Goal: Task Accomplishment & Management: Use online tool/utility

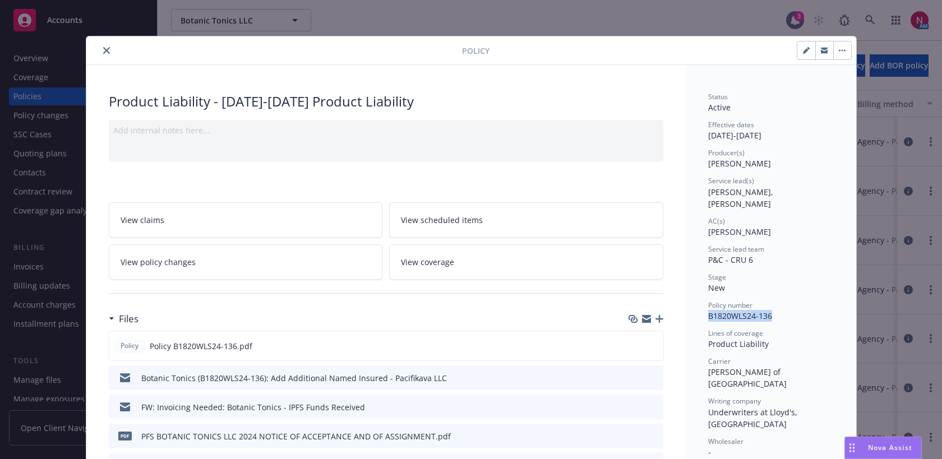
click at [109, 51] on icon "close" at bounding box center [106, 50] width 7 height 7
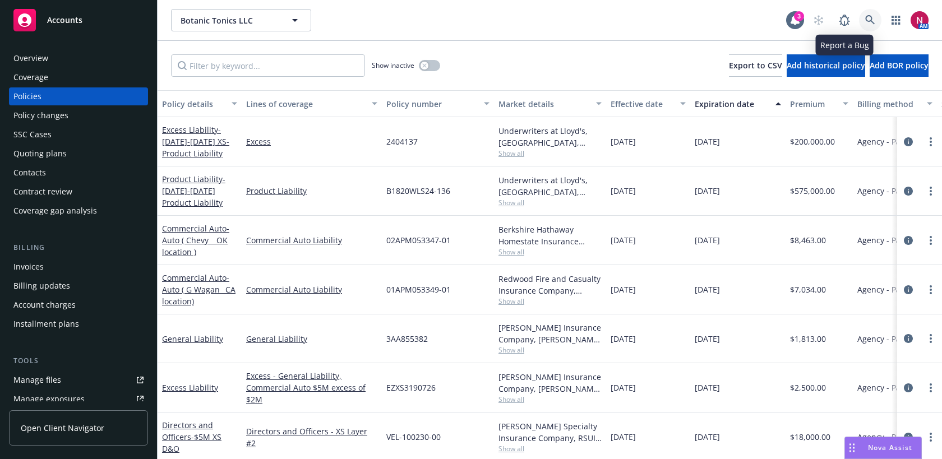
click at [870, 20] on icon at bounding box center [870, 20] width 10 height 10
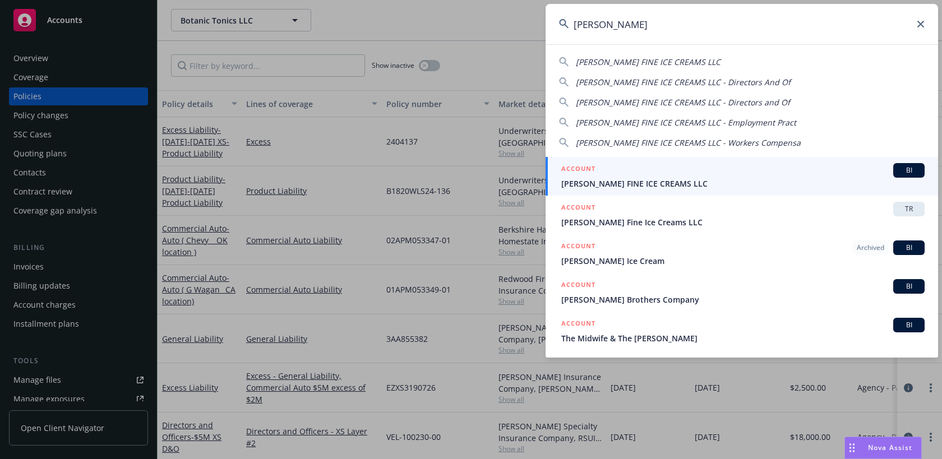
type input "[PERSON_NAME]"
click at [718, 166] on div "ACCOUNT BI" at bounding box center [742, 170] width 363 height 15
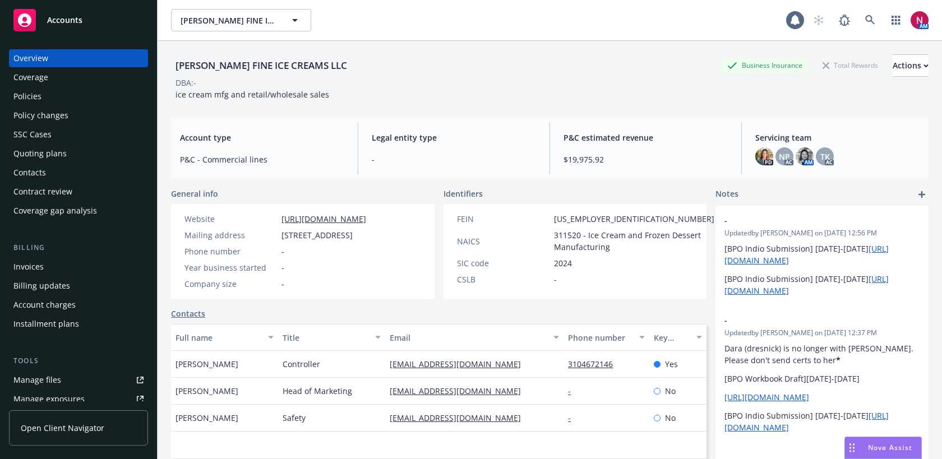
click at [57, 148] on div "Quoting plans" at bounding box center [39, 154] width 53 height 18
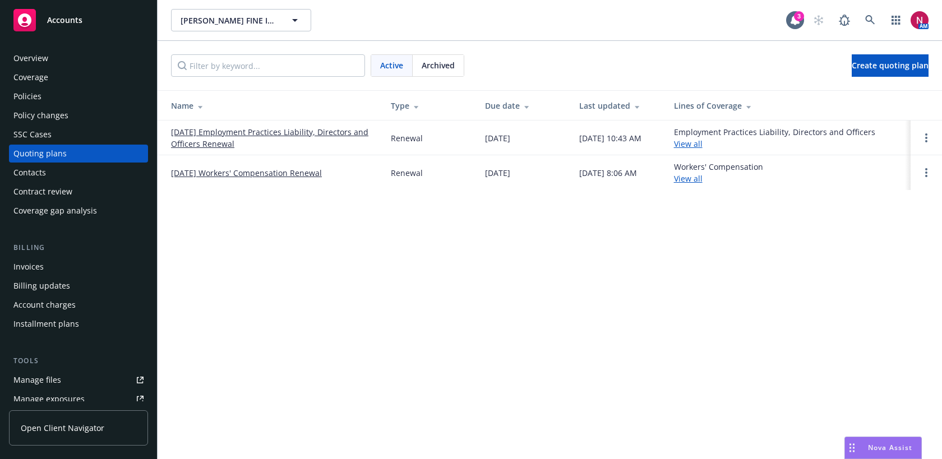
click at [214, 173] on link "09/23/25 Workers' Compensation Renewal" at bounding box center [246, 173] width 151 height 12
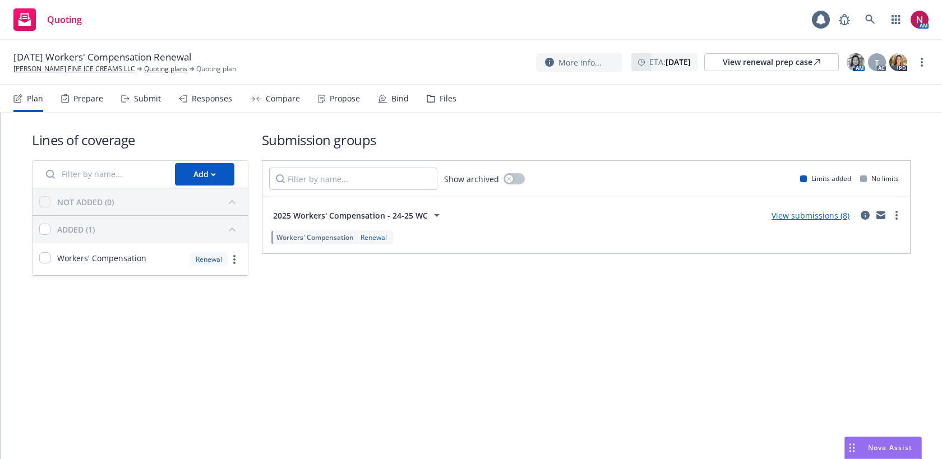
click at [142, 101] on div "Submit" at bounding box center [147, 98] width 27 height 9
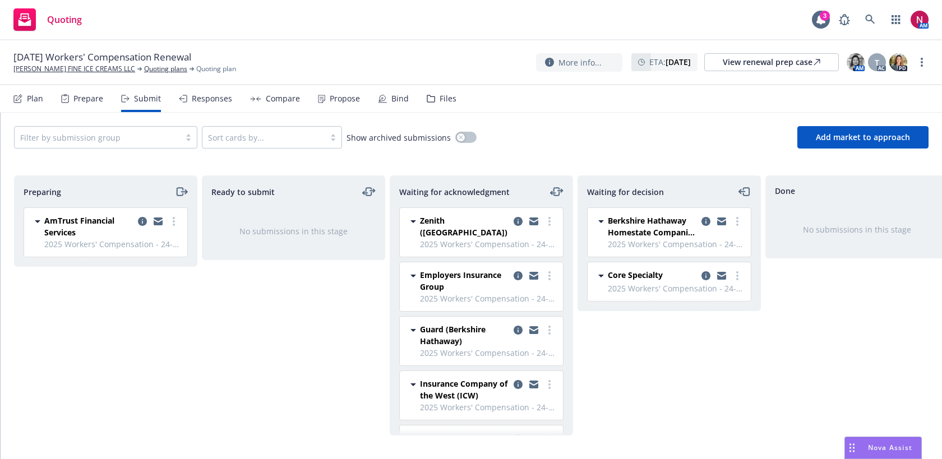
scroll to position [39, 0]
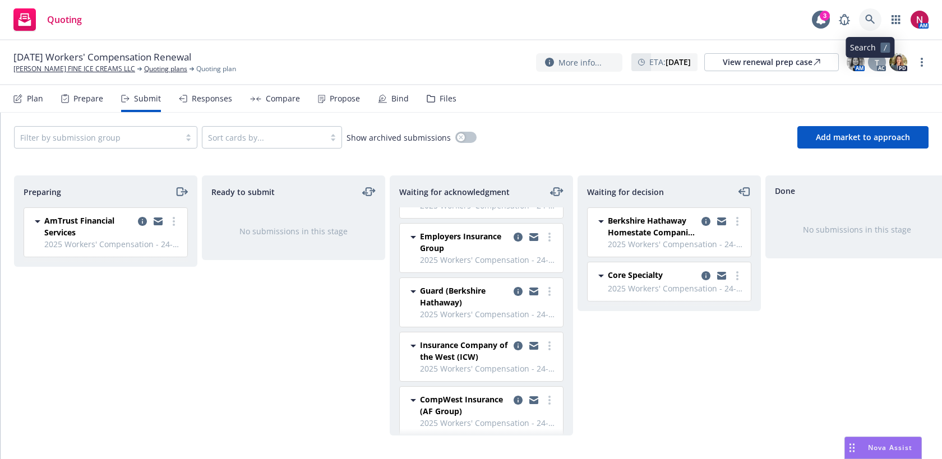
click at [865, 20] on icon at bounding box center [870, 20] width 10 height 10
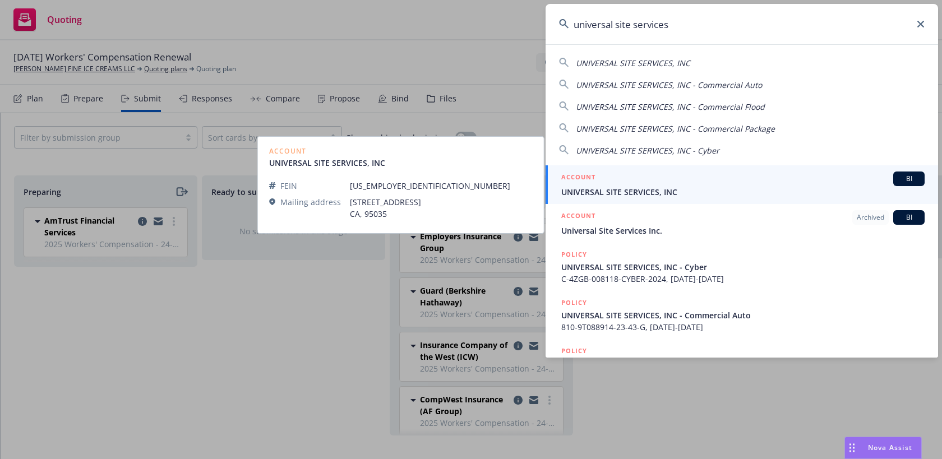
type input "universal site services"
click at [784, 189] on span "UNIVERSAL SITE SERVICES, INC" at bounding box center [742, 192] width 363 height 12
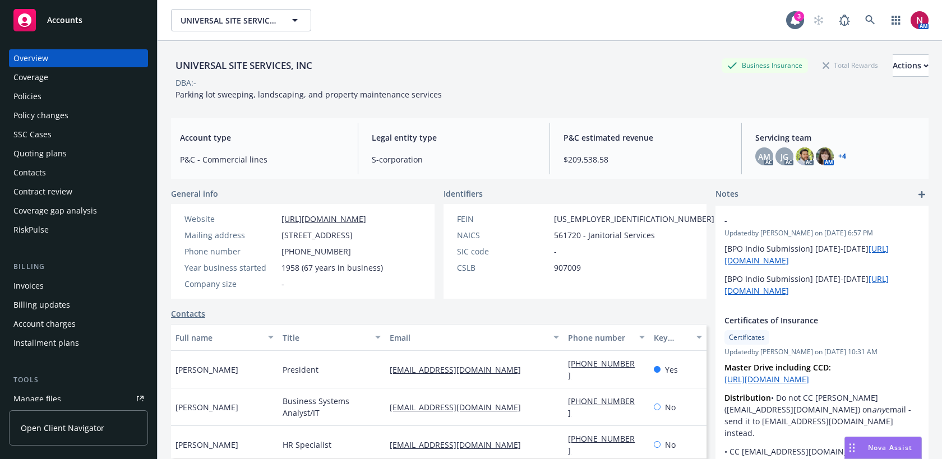
click at [45, 149] on div "Quoting plans" at bounding box center [39, 154] width 53 height 18
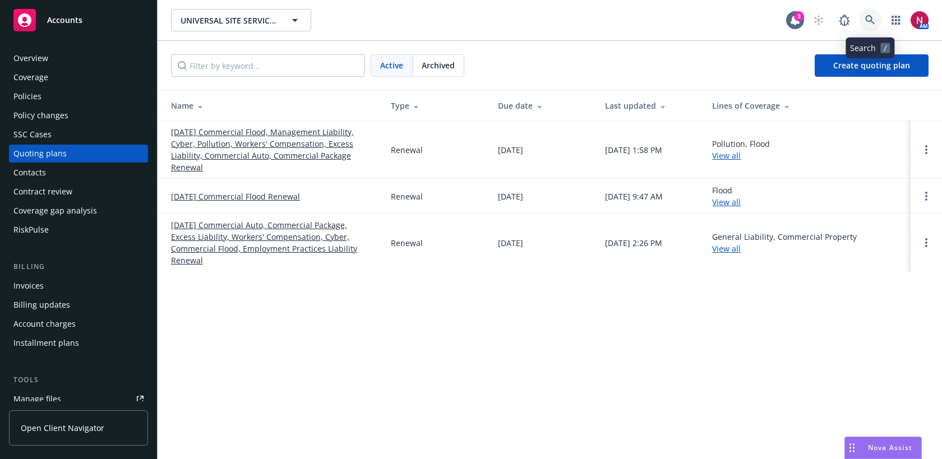
click at [868, 25] on link at bounding box center [870, 20] width 22 height 22
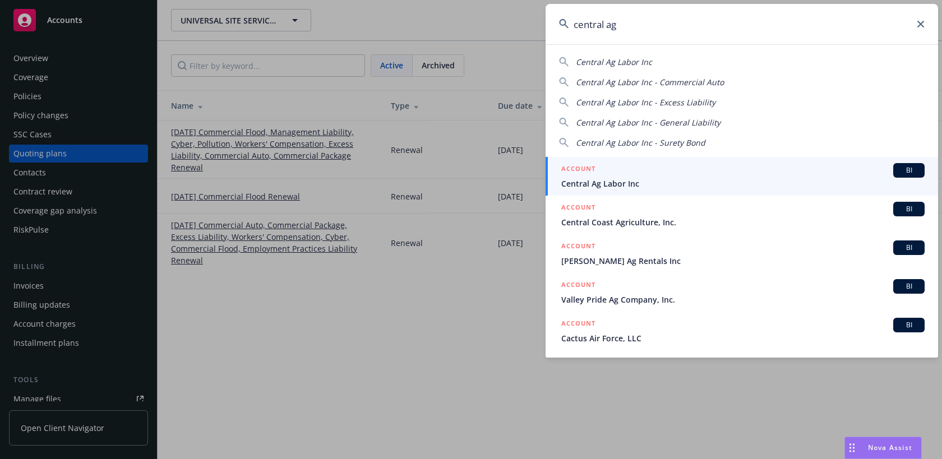
type input "central ag"
click at [700, 175] on div "ACCOUNT BI" at bounding box center [742, 170] width 363 height 15
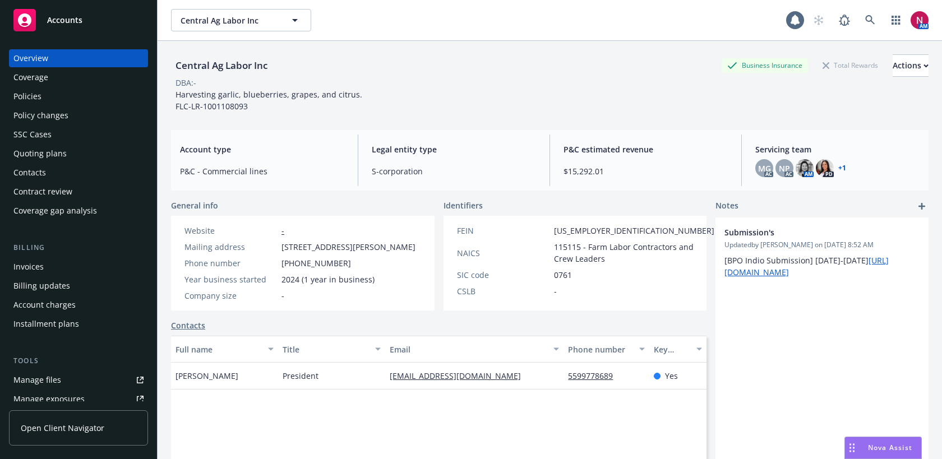
click at [31, 265] on div "Invoices" at bounding box center [28, 267] width 30 height 18
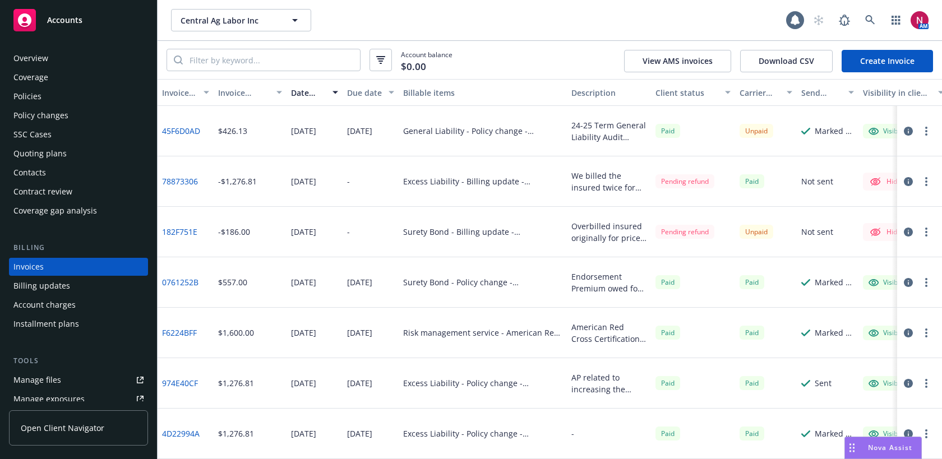
scroll to position [19, 0]
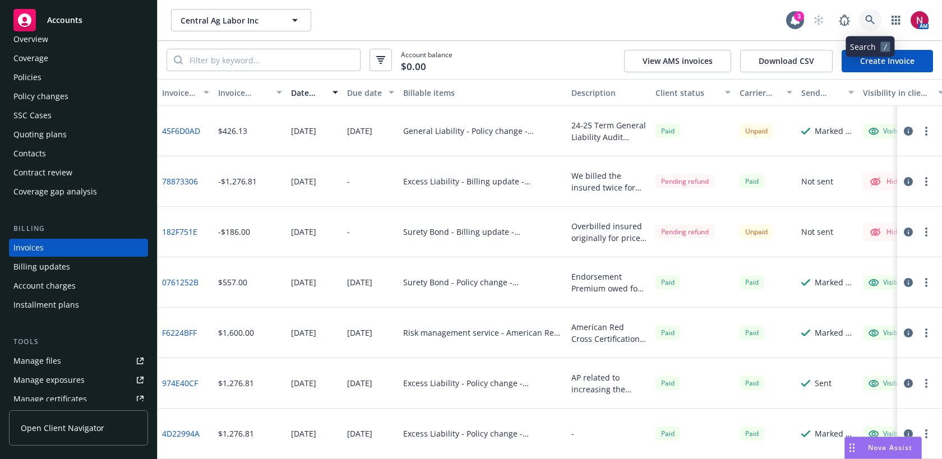
click at [866, 20] on icon at bounding box center [870, 20] width 10 height 10
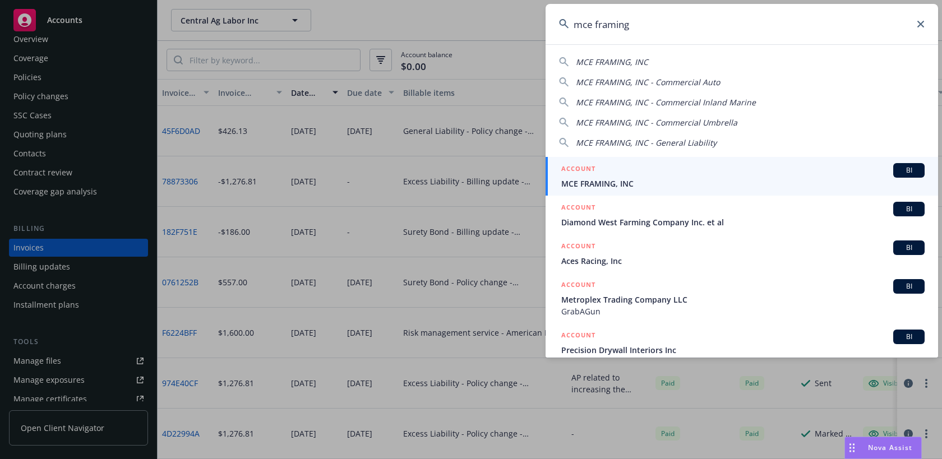
type input "mce framing"
click at [769, 158] on link "ACCOUNT BI MCE FRAMING, INC" at bounding box center [741, 176] width 392 height 39
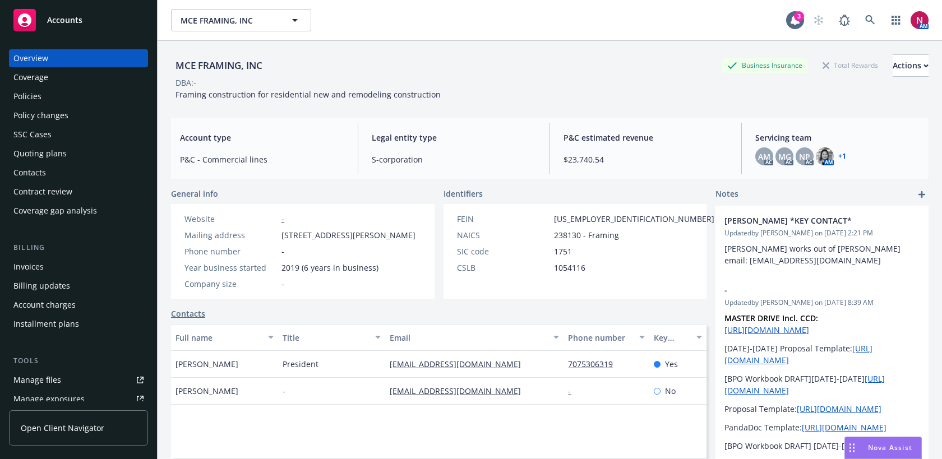
click at [96, 158] on div "Quoting plans" at bounding box center [78, 154] width 130 height 18
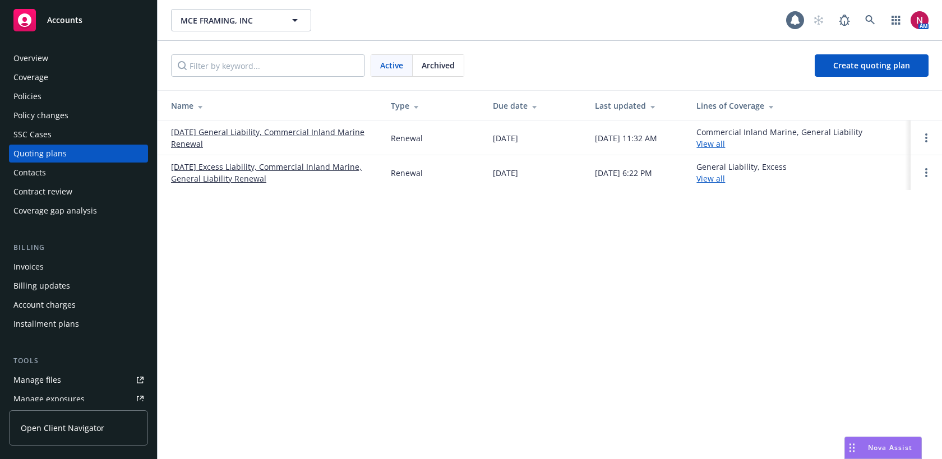
click at [206, 134] on link "08/27/25 General Liability, Commercial Inland Marine Renewal" at bounding box center [272, 138] width 202 height 24
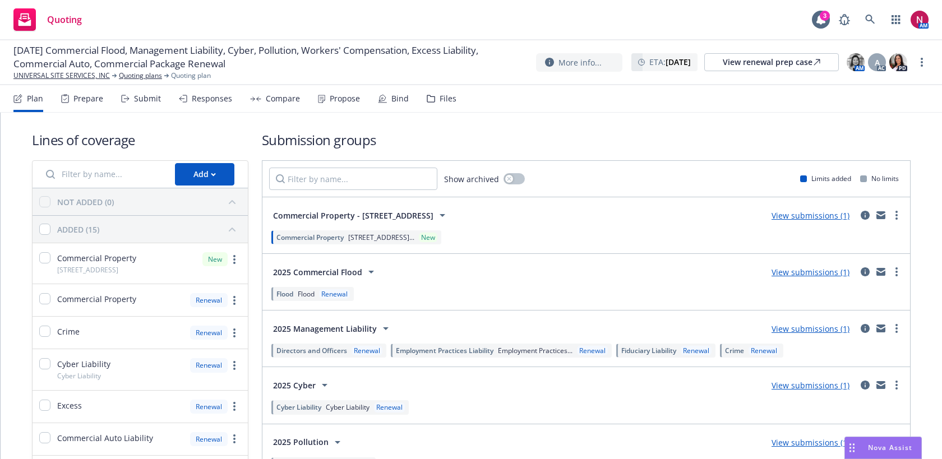
click at [140, 109] on div "Submit" at bounding box center [141, 98] width 40 height 27
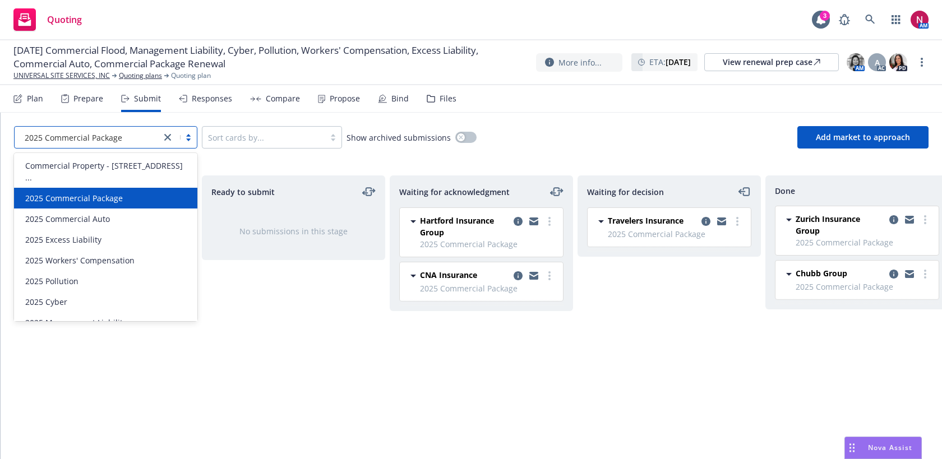
click at [111, 130] on div "2025 Commercial Package" at bounding box center [88, 120] width 107 height 21
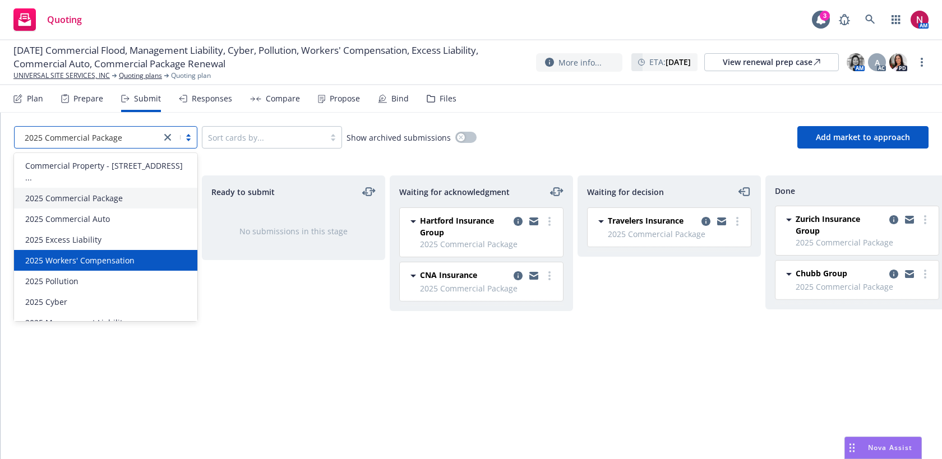
click at [110, 255] on span "2025 Workers' Compensation" at bounding box center [79, 261] width 109 height 12
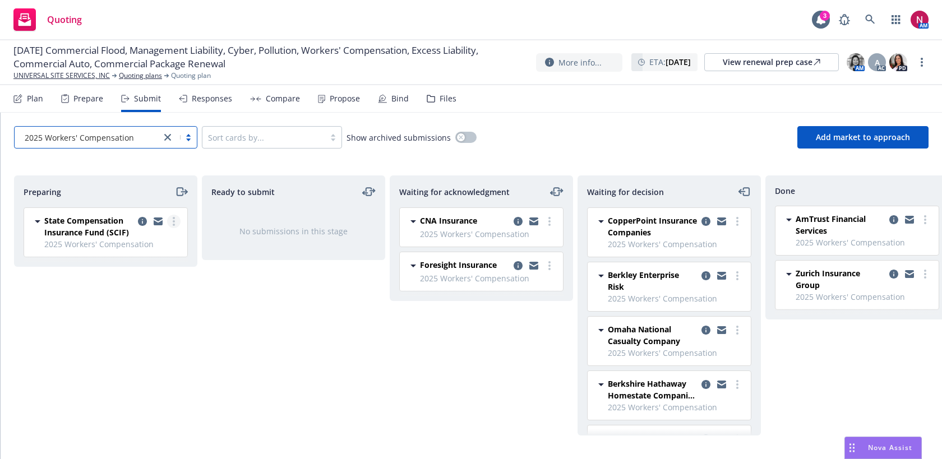
click at [171, 221] on link "more" at bounding box center [173, 221] width 13 height 13
click at [702, 191] on div "Waiting for decision" at bounding box center [669, 191] width 164 height 13
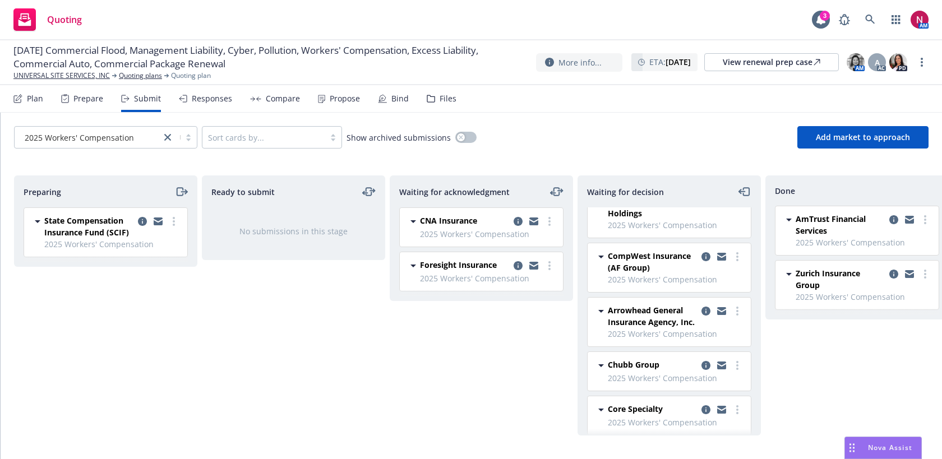
scroll to position [238, 0]
click at [738, 310] on circle "more" at bounding box center [737, 310] width 2 height 2
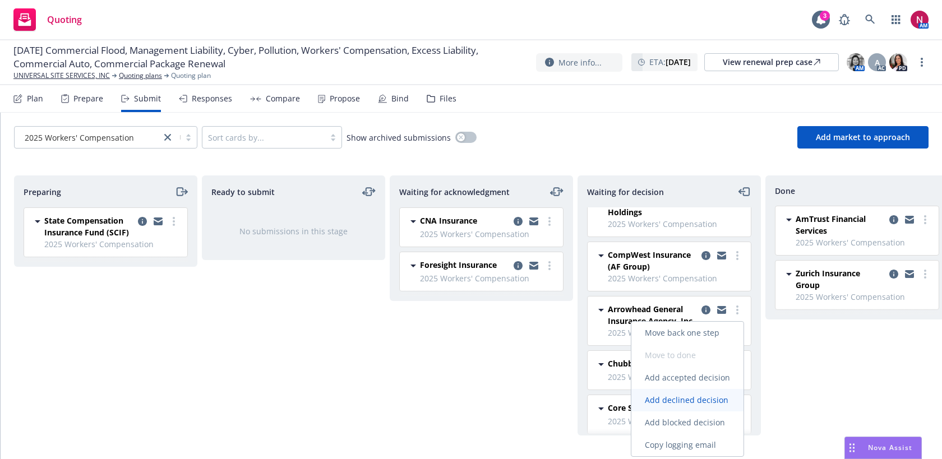
click at [711, 402] on span "Add declined decision" at bounding box center [686, 400] width 110 height 11
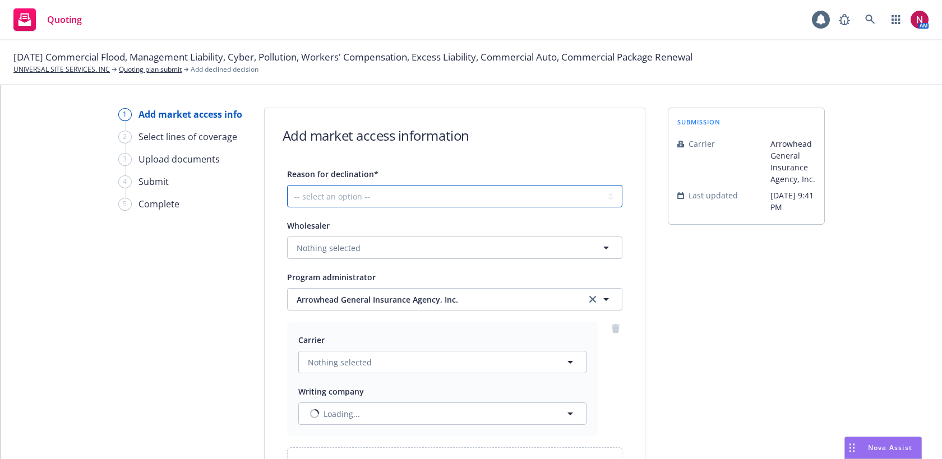
click at [428, 193] on select "-- select an option -- Cannot compete with other markets Carrier non-renewed Ca…" at bounding box center [454, 196] width 335 height 22
select select "CLIENT_CLAIM_LOSS_HISTORY"
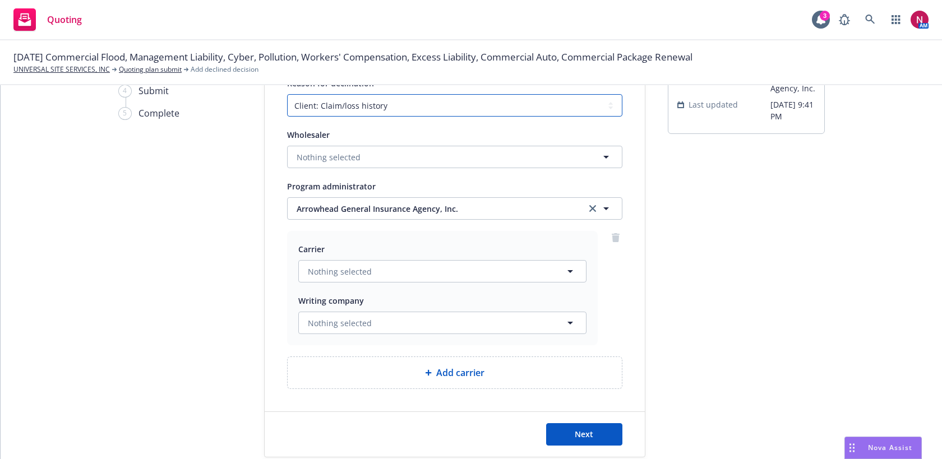
scroll to position [112, 0]
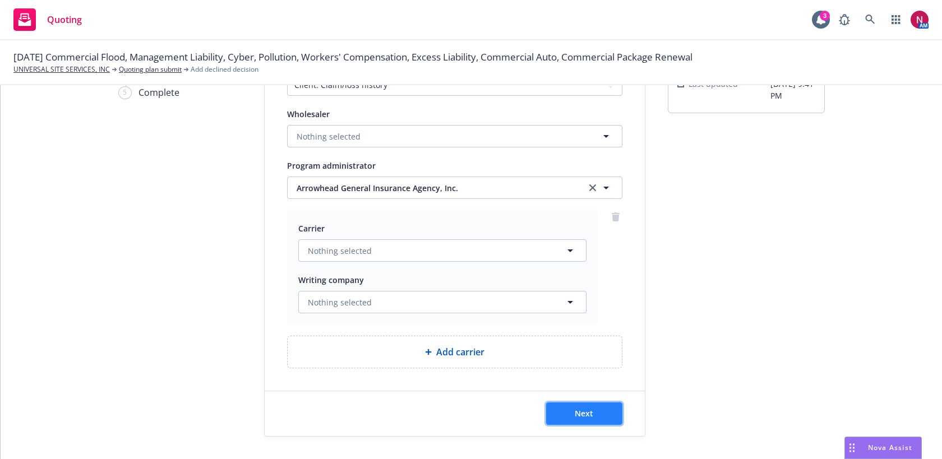
click at [585, 422] on button "Next" at bounding box center [584, 414] width 76 height 22
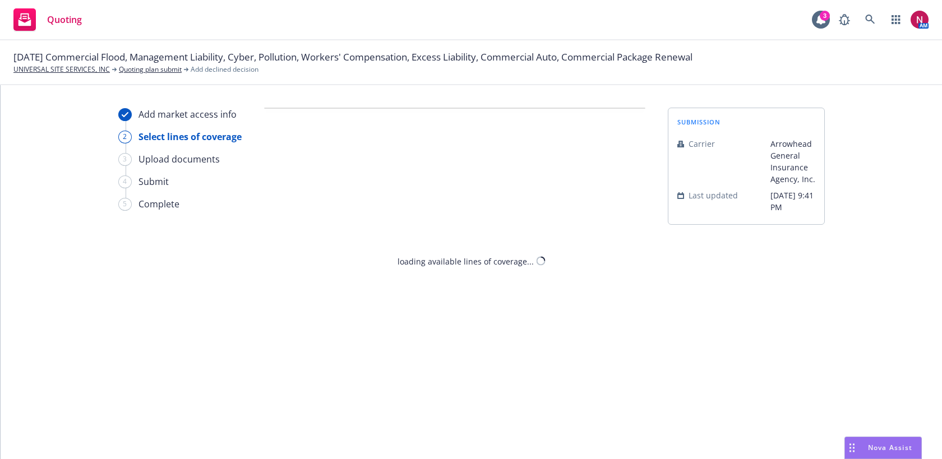
scroll to position [0, 0]
select select "CLIENT_CLAIM_LOSS_HISTORY"
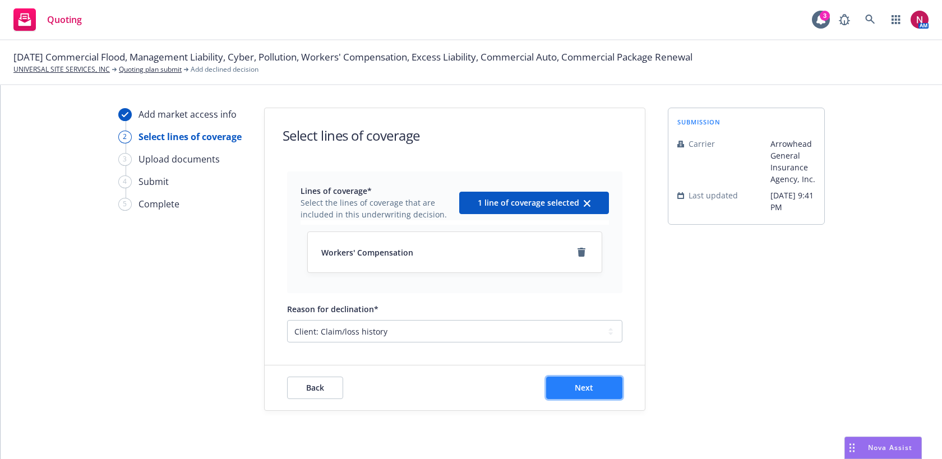
click at [582, 395] on button "Next" at bounding box center [584, 388] width 76 height 22
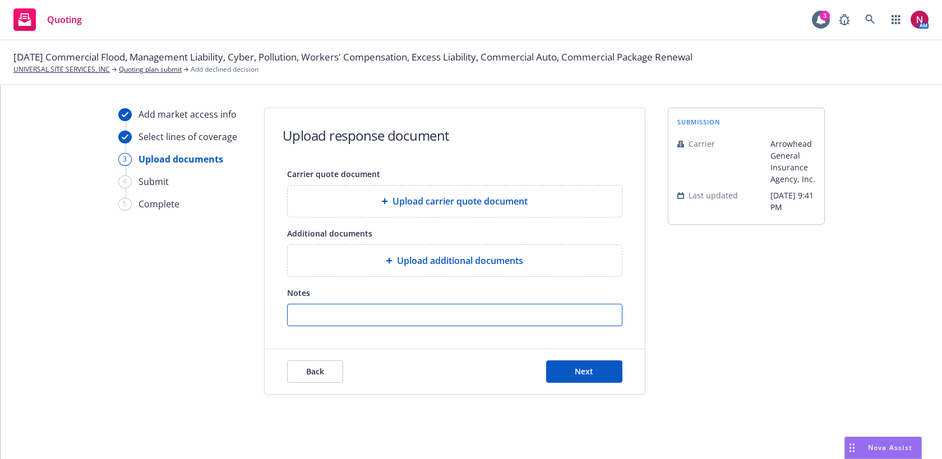
click at [527, 312] on input "Notes" at bounding box center [455, 314] width 334 height 21
paste input "Please be advised that Everest has declined due to loss experience- Pricing if …"
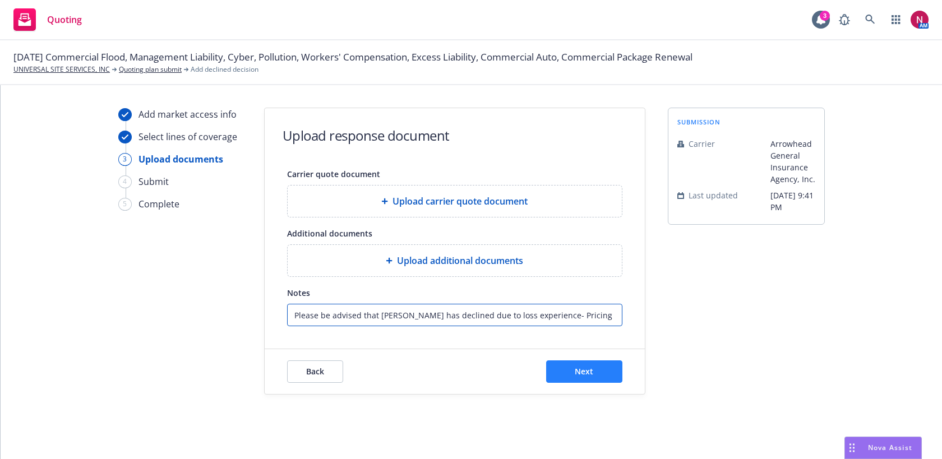
scroll to position [0, 1667]
type input "Please be advised that Everest has declined due to loss experience- Pricing if …"
click at [594, 374] on button "Next" at bounding box center [584, 371] width 76 height 22
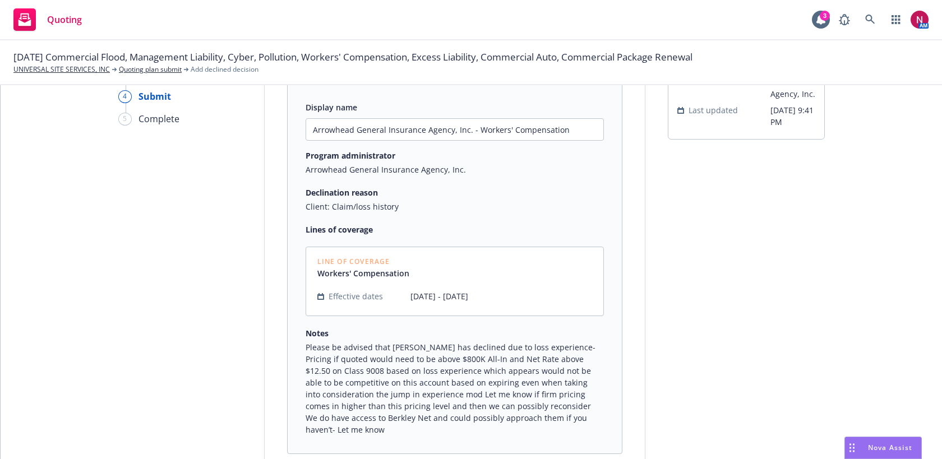
scroll to position [193, 0]
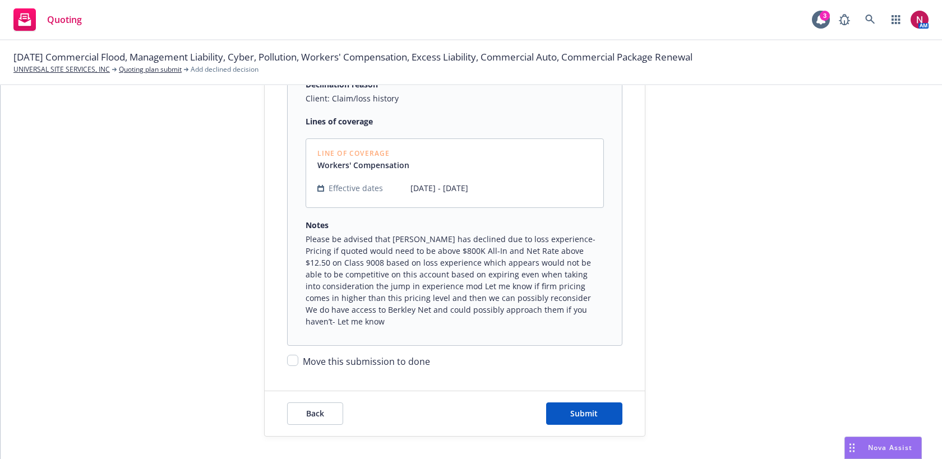
click at [395, 359] on span "Move this submission to done" at bounding box center [366, 361] width 127 height 12
click at [298, 359] on input "Move this submission to done" at bounding box center [292, 360] width 11 height 11
checkbox input "true"
click at [591, 411] on span "Submit" at bounding box center [583, 413] width 27 height 11
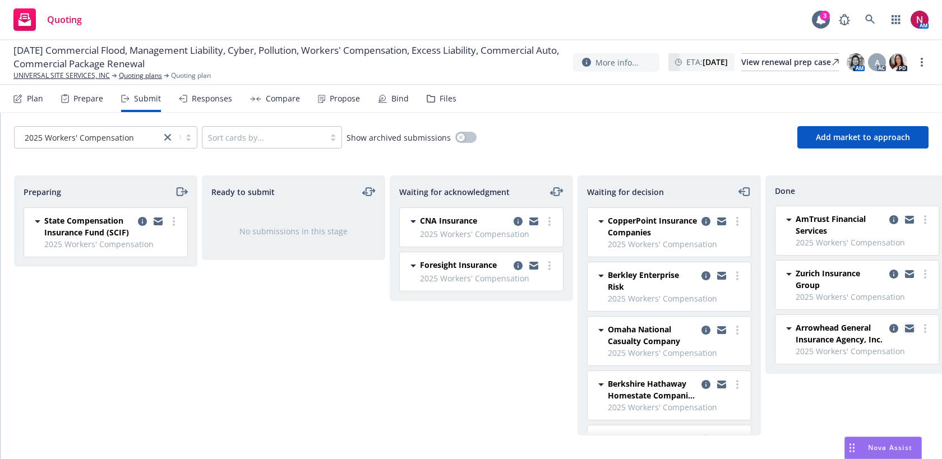
click at [910, 325] on icon "copy logging email" at bounding box center [909, 327] width 9 height 4
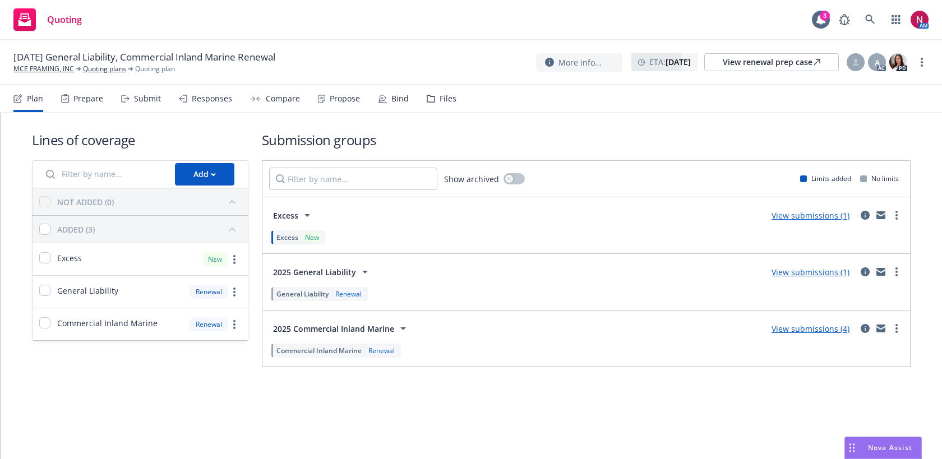
click at [145, 103] on div "Submit" at bounding box center [147, 98] width 27 height 9
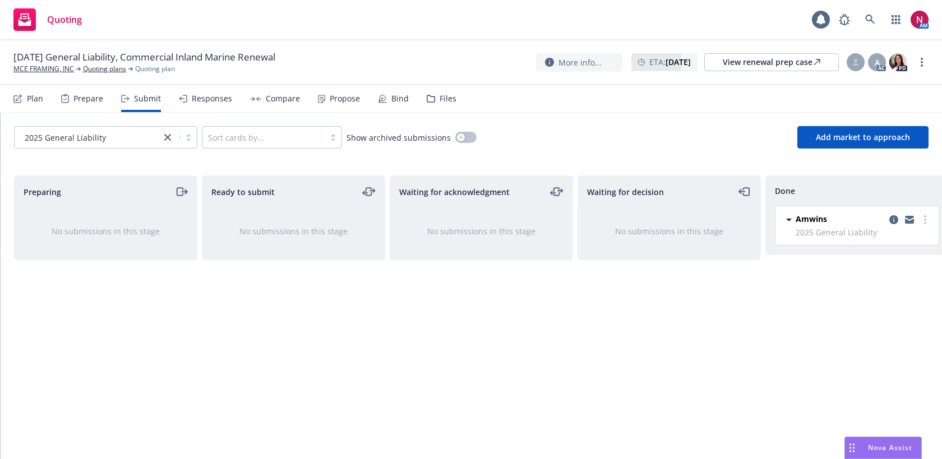
click at [105, 142] on div "2025 General Liability" at bounding box center [87, 138] width 135 height 12
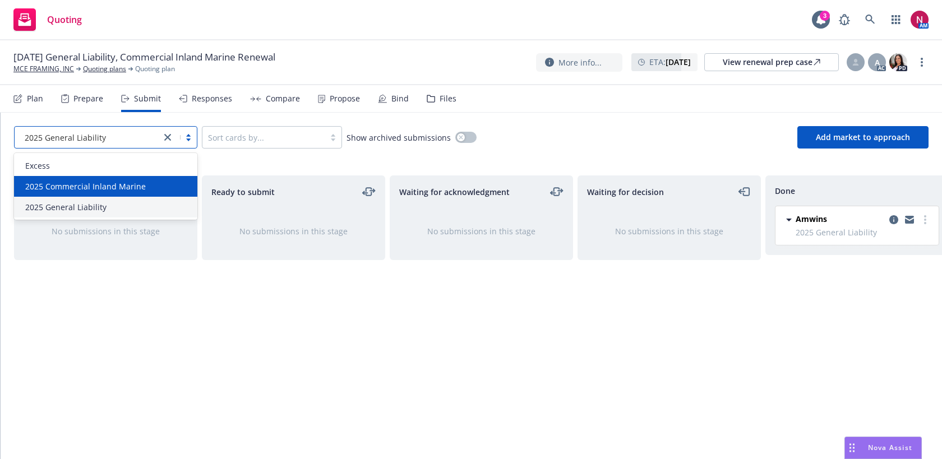
click at [101, 188] on span "2025 Commercial Inland Marine" at bounding box center [85, 187] width 121 height 12
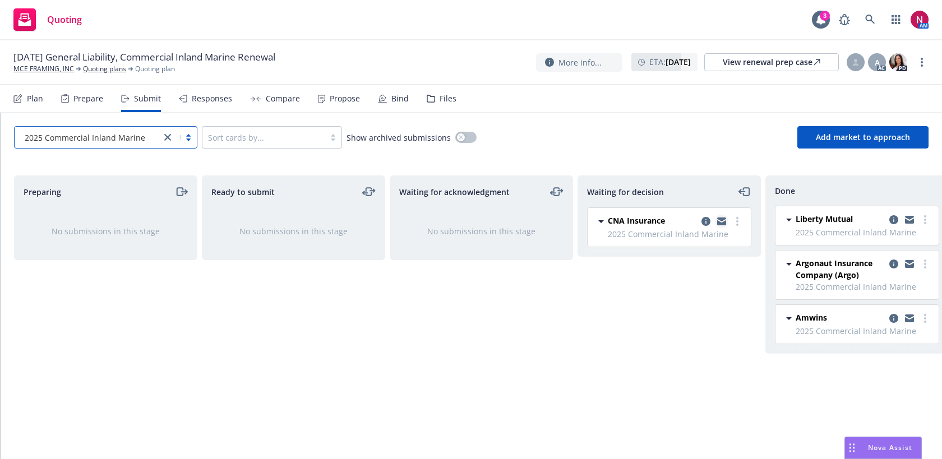
click at [723, 221] on icon "copy logging email" at bounding box center [721, 222] width 9 height 8
click at [865, 24] on icon at bounding box center [870, 20] width 10 height 10
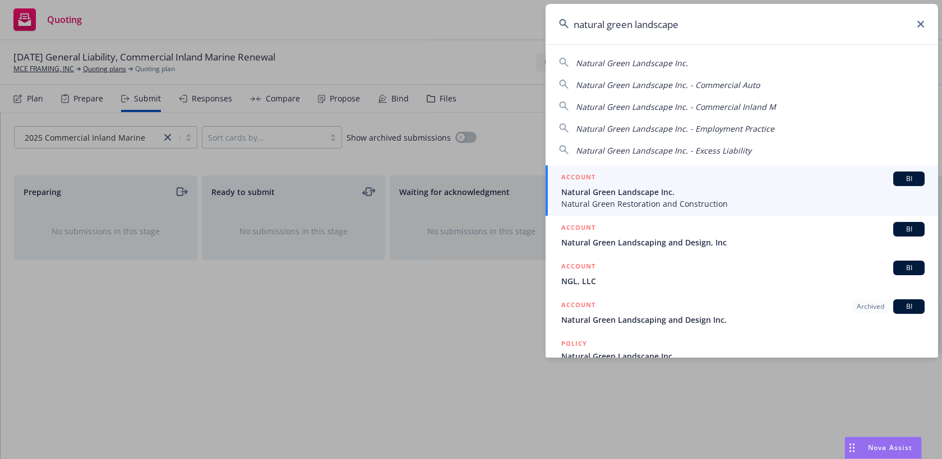
type input "natural green landscape"
click at [720, 188] on span "Natural Green Landscape Inc." at bounding box center [742, 192] width 363 height 12
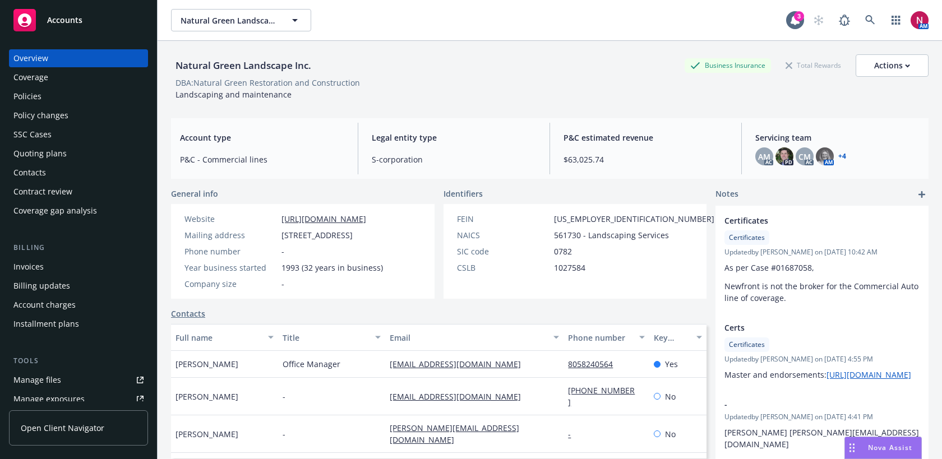
click at [77, 149] on div "Quoting plans" at bounding box center [78, 154] width 130 height 18
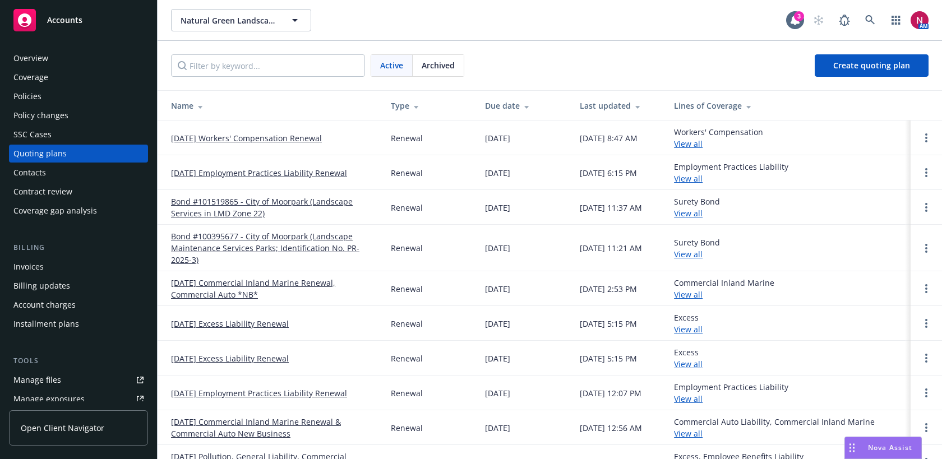
click at [275, 136] on link "[DATE] Workers' Compensation Renewal" at bounding box center [246, 138] width 151 height 12
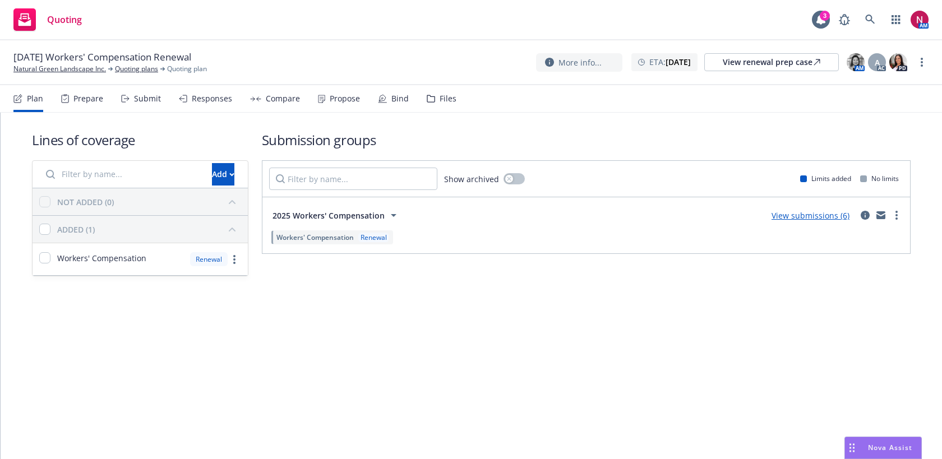
click at [147, 101] on div "Submit" at bounding box center [147, 98] width 27 height 9
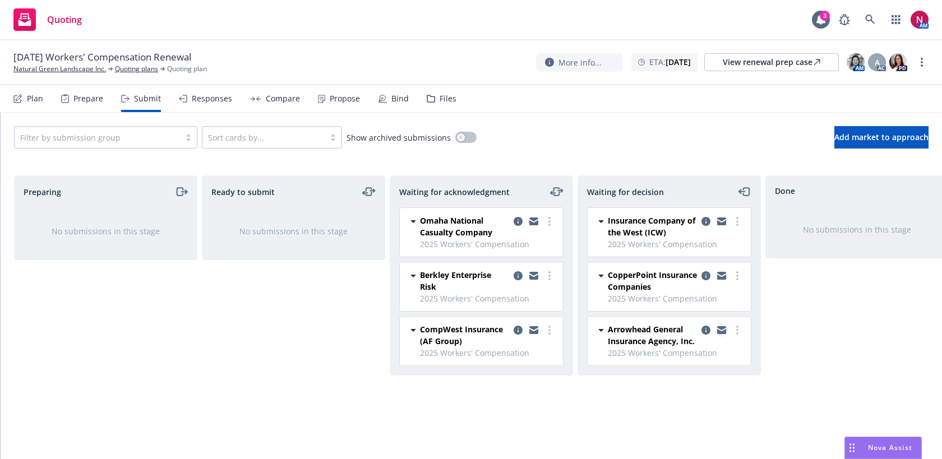
click at [722, 329] on icon "copy logging email" at bounding box center [721, 328] width 9 height 4
click at [868, 17] on icon at bounding box center [870, 20] width 10 height 10
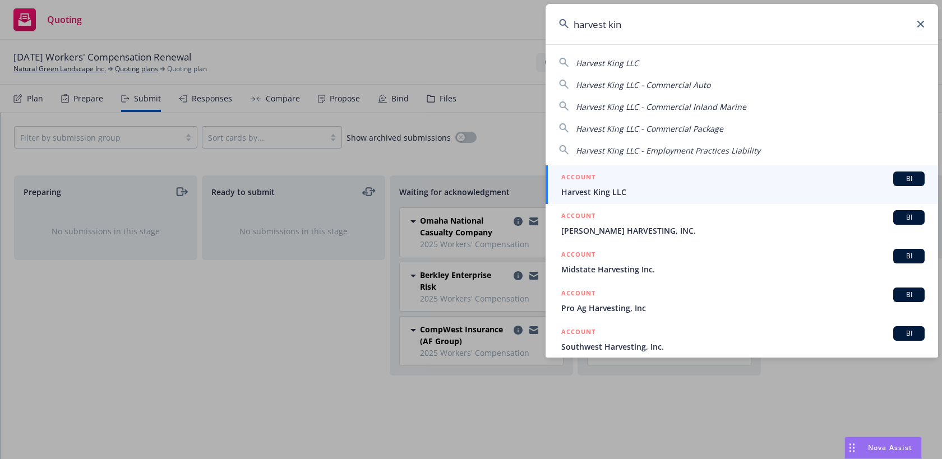
type input "harvest kin"
click at [743, 193] on span "Harvest King LLC" at bounding box center [742, 192] width 363 height 12
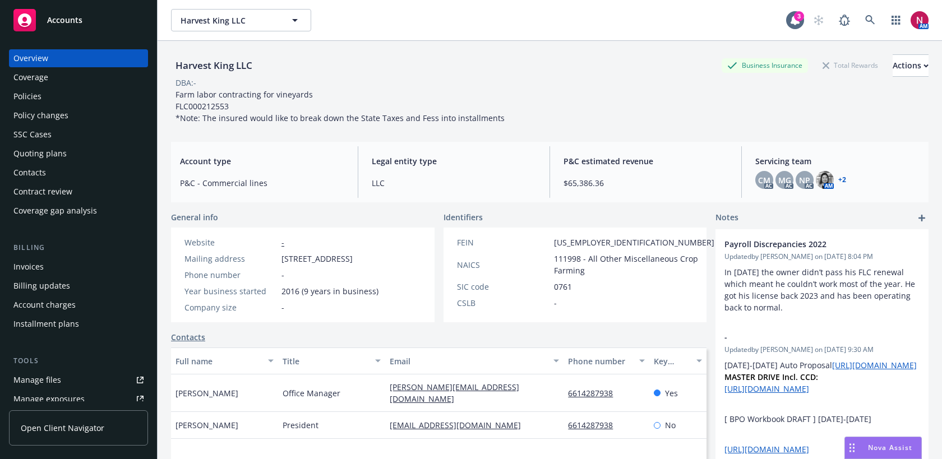
click at [91, 154] on div "Quoting plans" at bounding box center [78, 154] width 130 height 18
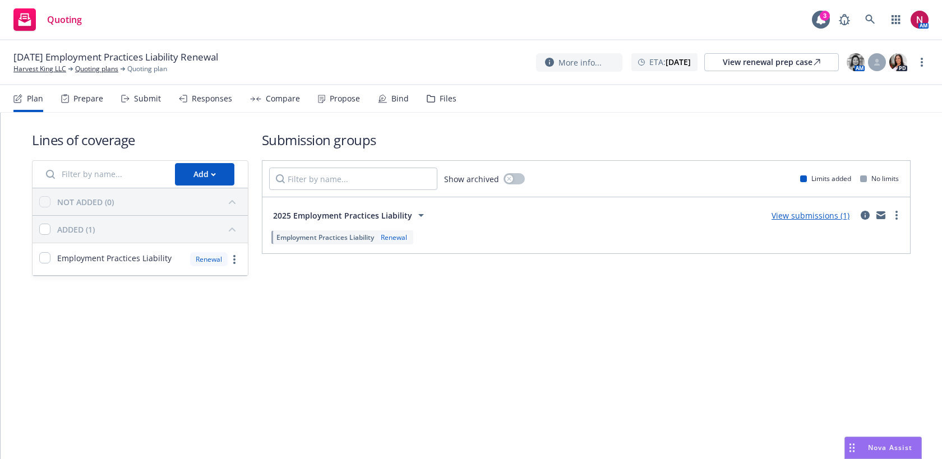
click at [134, 101] on div "Submit" at bounding box center [147, 98] width 27 height 9
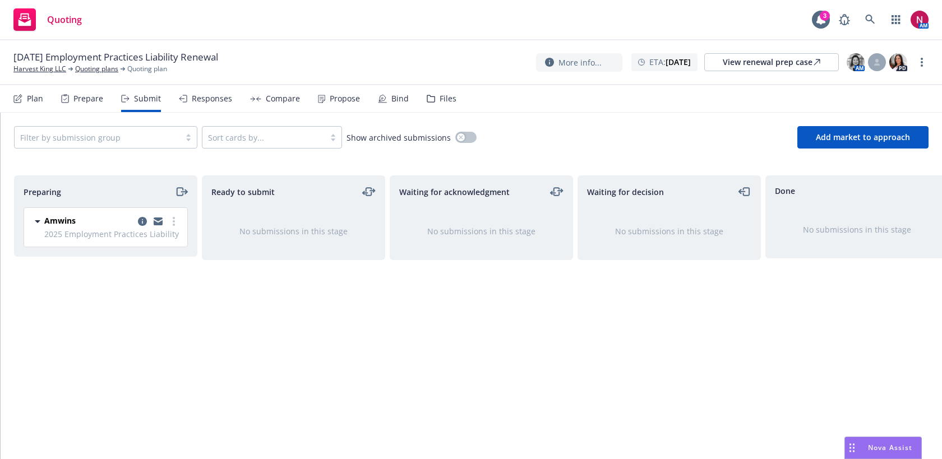
click at [428, 103] on div "Files" at bounding box center [442, 98] width 30 height 27
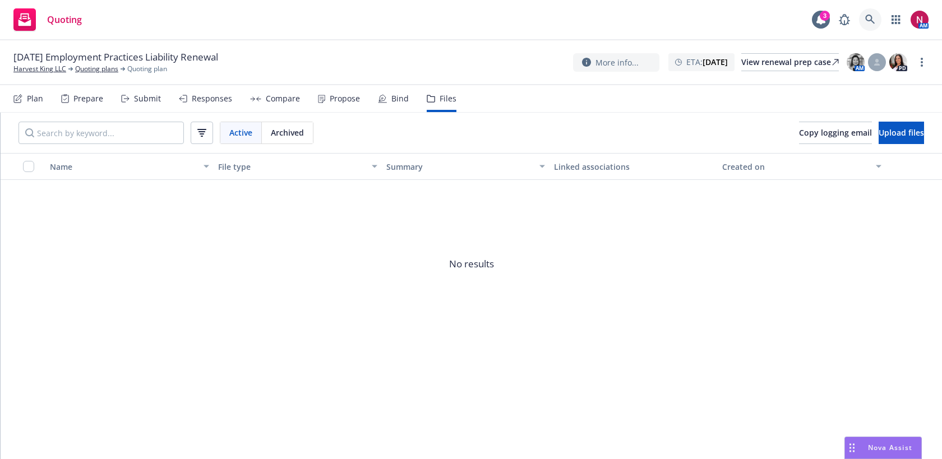
click at [866, 15] on icon at bounding box center [870, 20] width 10 height 10
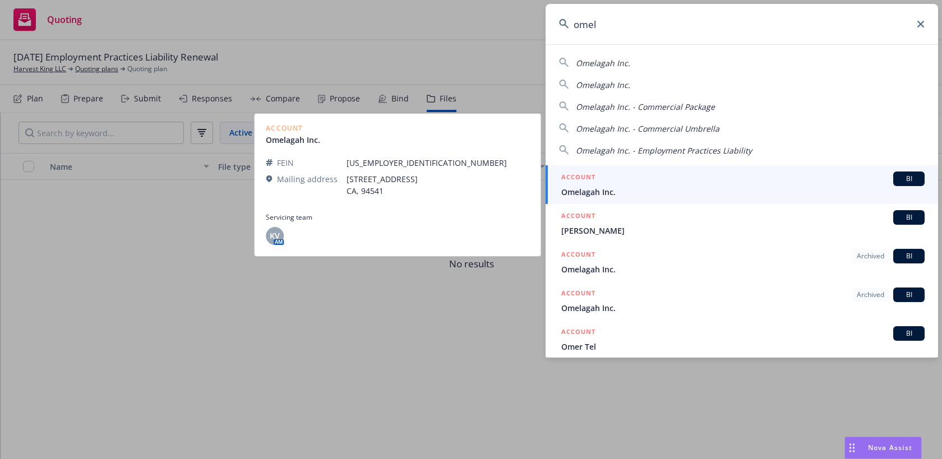
type input "omel"
click at [674, 183] on div "ACCOUNT BI" at bounding box center [742, 179] width 363 height 15
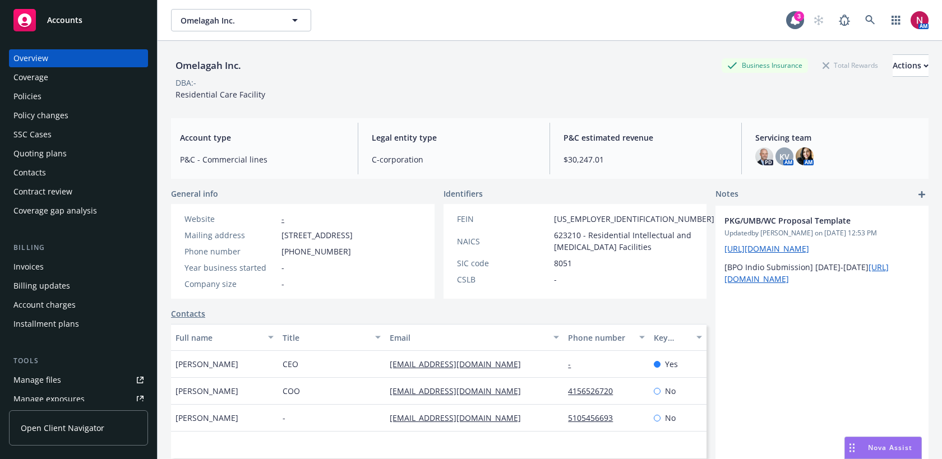
click at [63, 155] on div "Quoting plans" at bounding box center [39, 154] width 53 height 18
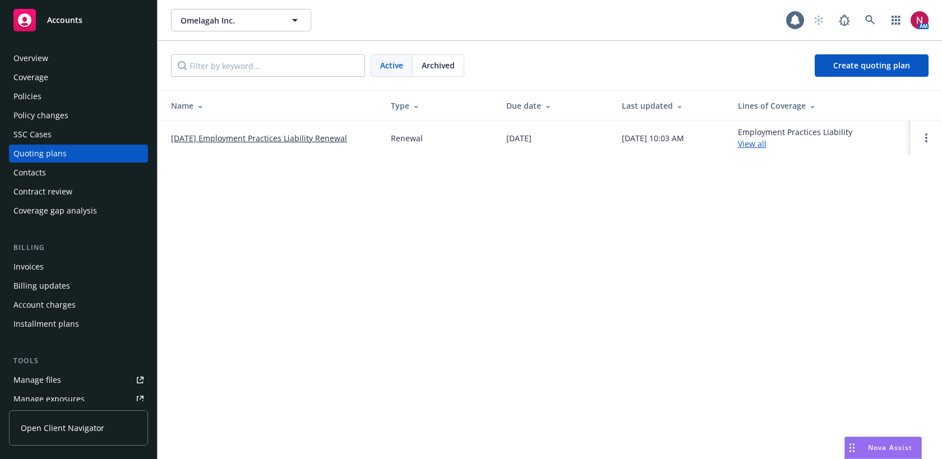
click at [239, 138] on link "[DATE] Employment Practices Liability Renewal" at bounding box center [259, 138] width 176 height 12
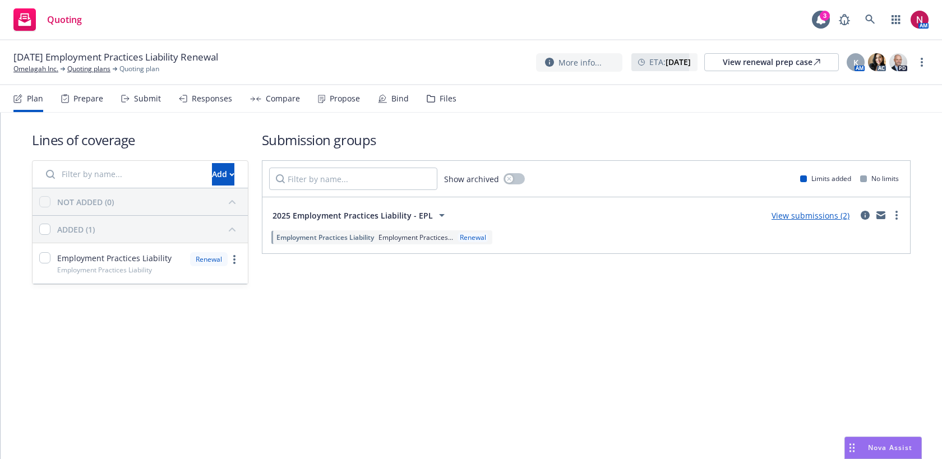
click at [212, 100] on div "Responses" at bounding box center [212, 98] width 40 height 9
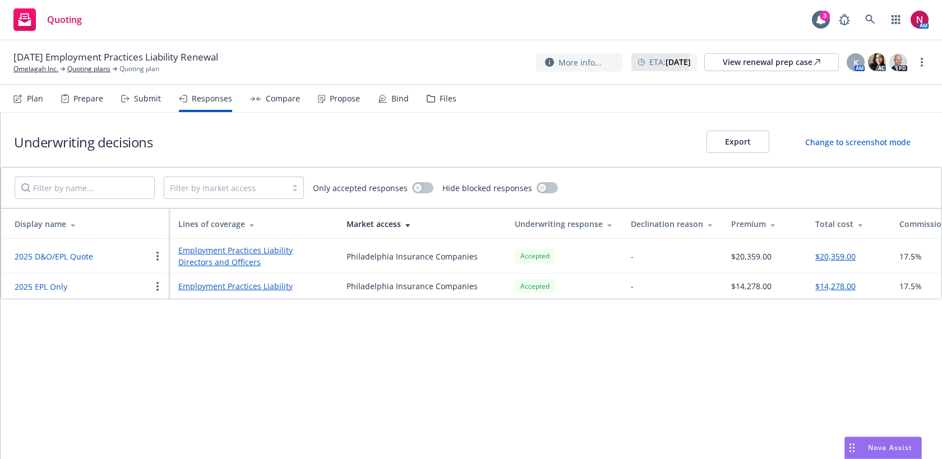
click at [89, 255] on button "2025 D&O/EPL Quote" at bounding box center [54, 257] width 78 height 12
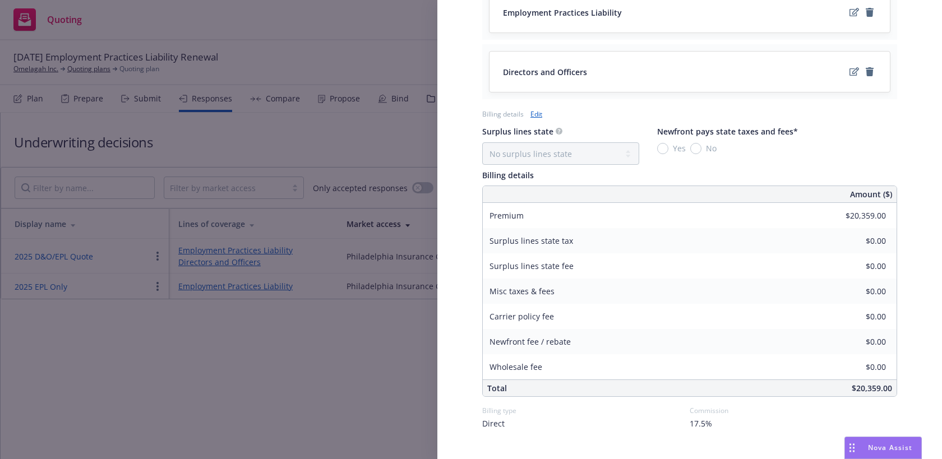
scroll to position [665, 0]
